Goal: Navigation & Orientation: Find specific page/section

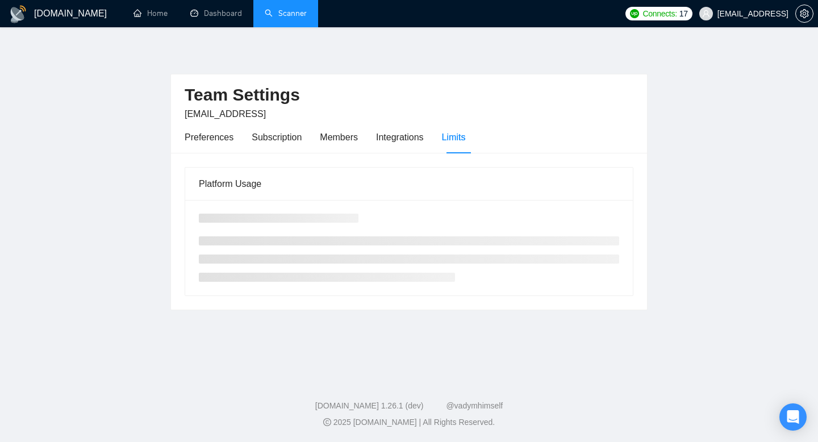
click at [289, 18] on link "Scanner" at bounding box center [286, 14] width 42 height 10
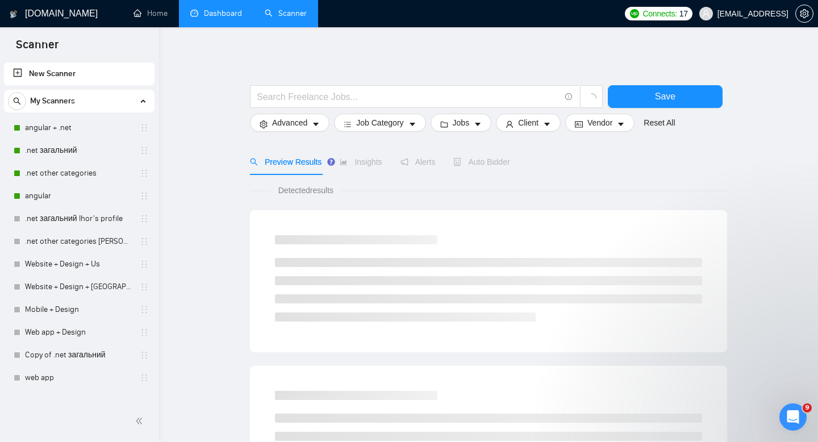
click at [222, 10] on link "Dashboard" at bounding box center [216, 14] width 52 height 10
